Goal: Task Accomplishment & Management: Manage account settings

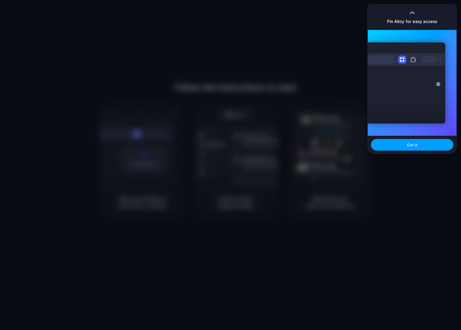
click at [433, 144] on button "Got it" at bounding box center [412, 145] width 82 height 12
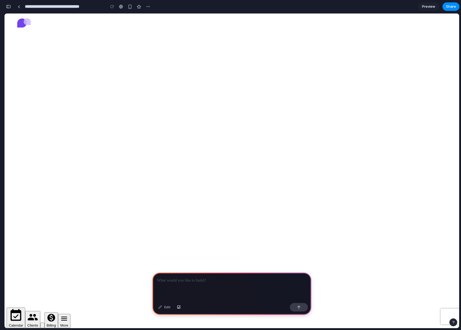
click at [129, 6] on div "button" at bounding box center [130, 7] width 5 height 5
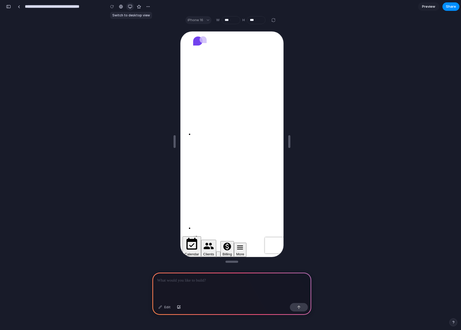
click at [129, 6] on div "button" at bounding box center [130, 7] width 4 height 4
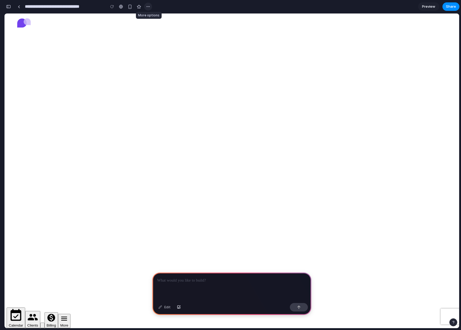
click at [149, 6] on div "button" at bounding box center [148, 7] width 4 height 4
click at [167, 7] on div "Duplicate Delete" at bounding box center [230, 165] width 461 height 330
click at [120, 7] on div at bounding box center [121, 7] width 4 height 4
click at [20, 7] on div at bounding box center [19, 6] width 2 height 3
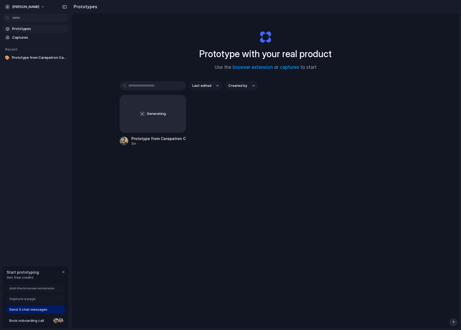
click at [30, 28] on span "Prototypes" at bounding box center [39, 28] width 55 height 5
click at [21, 38] on span "Captures" at bounding box center [39, 37] width 55 height 5
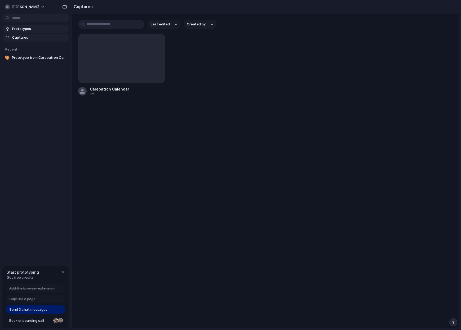
click at [19, 29] on span "Prototypes" at bounding box center [39, 28] width 55 height 5
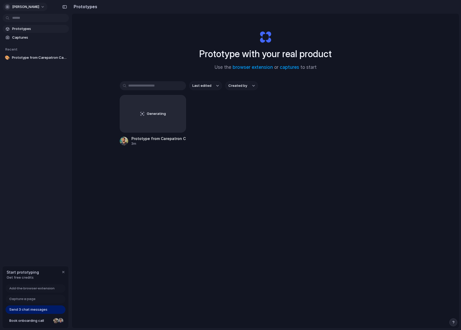
click at [36, 4] on button "dylan-pahina" at bounding box center [25, 7] width 45 height 8
click at [25, 17] on span "Settings" at bounding box center [19, 18] width 15 height 5
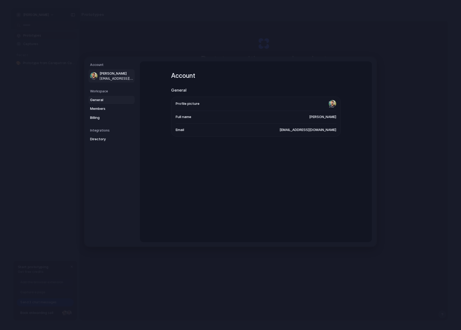
click at [96, 99] on span "General" at bounding box center [107, 100] width 34 height 5
click at [99, 110] on span "Members" at bounding box center [107, 108] width 34 height 5
click at [98, 117] on span "Billing" at bounding box center [107, 117] width 34 height 5
